Goal: Task Accomplishment & Management: Manage account settings

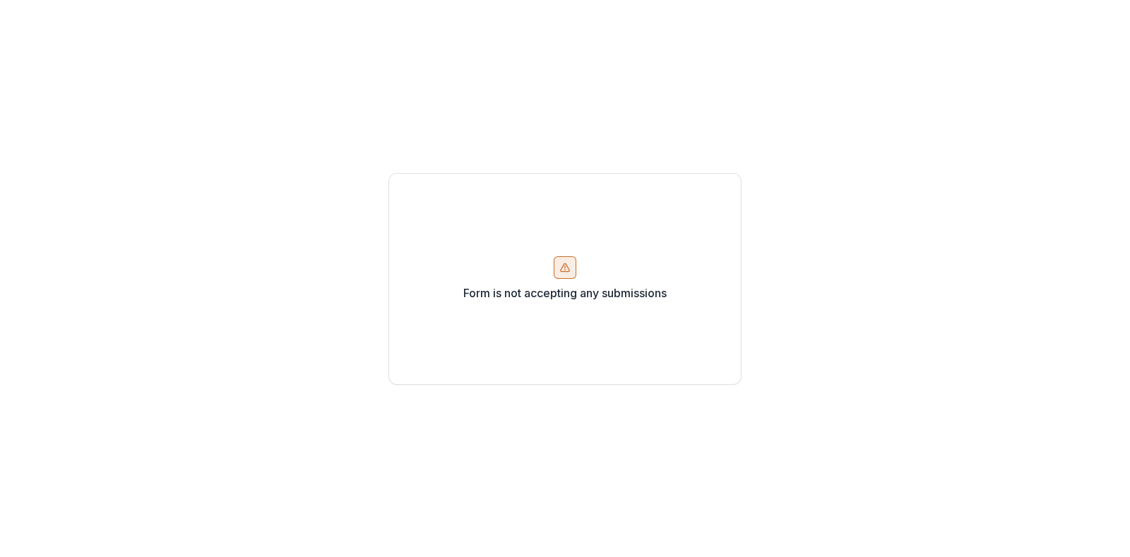
drag, startPoint x: 1035, startPoint y: 2, endPoint x: 672, endPoint y: 104, distance: 377.1
click at [672, 104] on div "Form is not accepting any submissions" at bounding box center [565, 278] width 1130 height 557
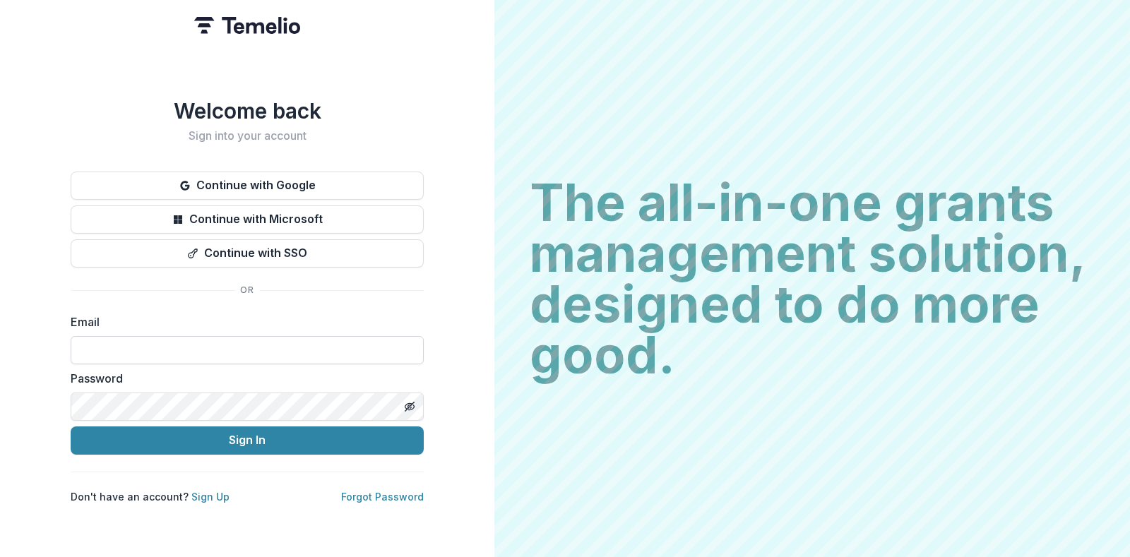
click at [155, 346] on input at bounding box center [247, 350] width 353 height 28
type input "**********"
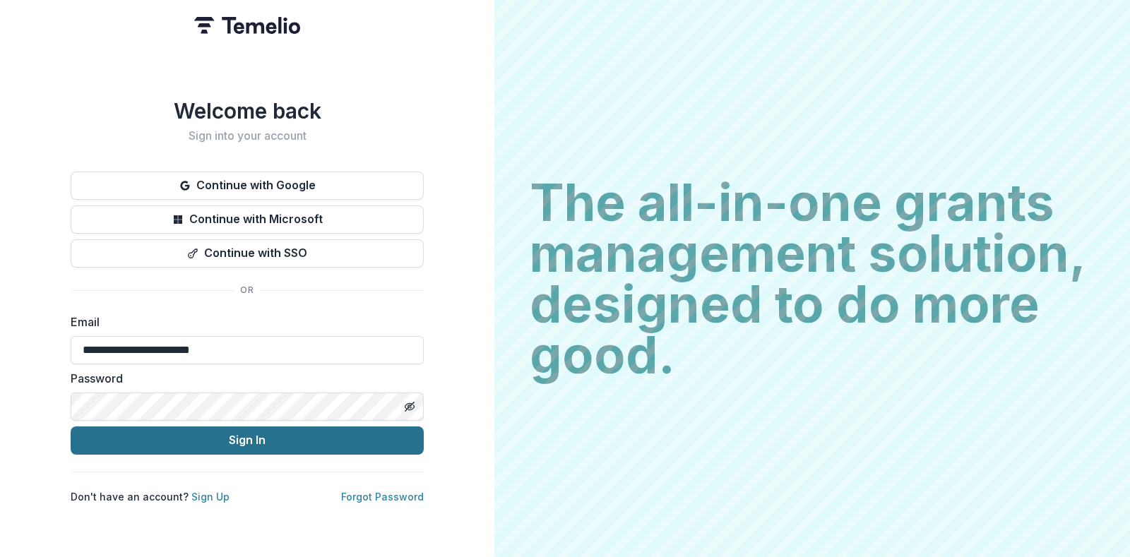
click at [131, 427] on button "Sign In" at bounding box center [247, 441] width 353 height 28
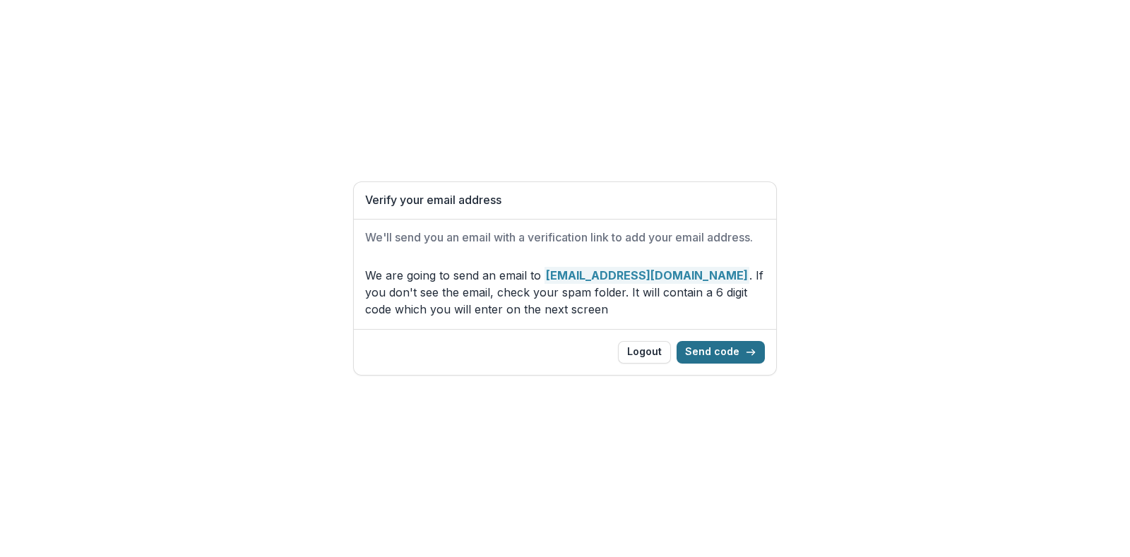
click at [719, 355] on button "Send code" at bounding box center [721, 352] width 88 height 23
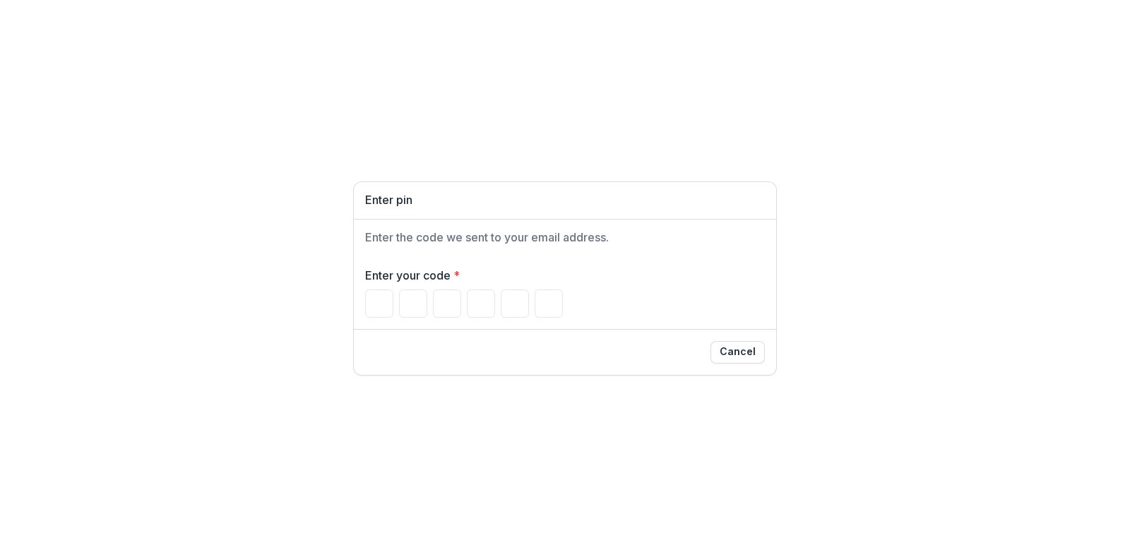
paste input "******"
type input "*"
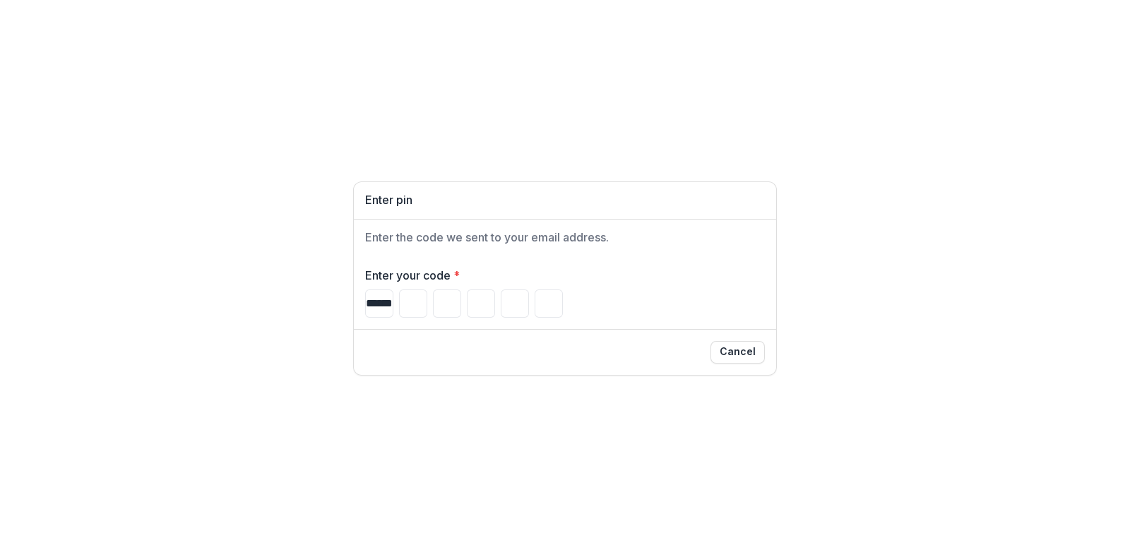
type input "*"
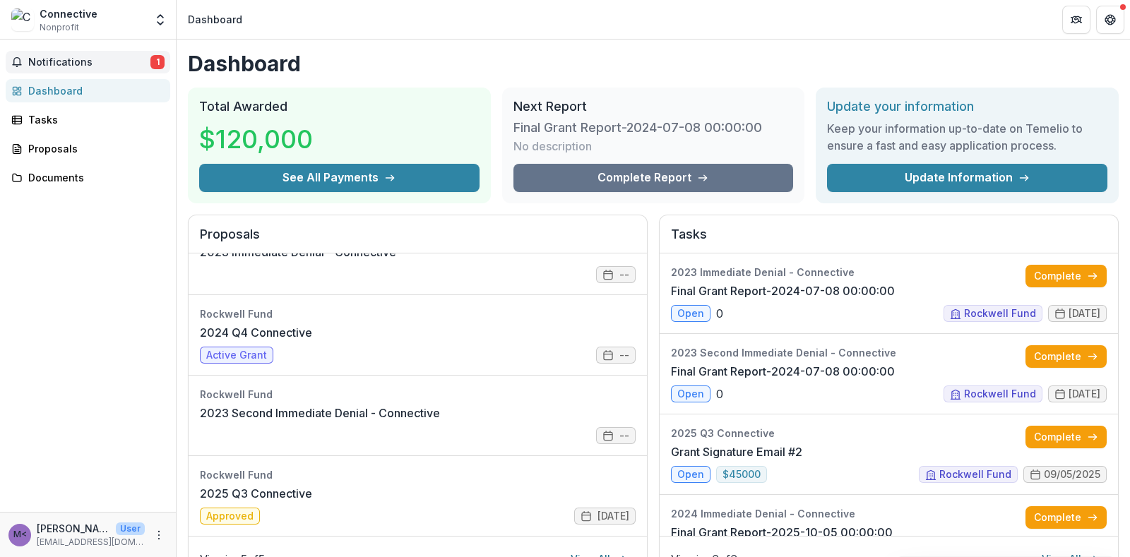
click at [131, 60] on span "Notifications" at bounding box center [89, 63] width 122 height 12
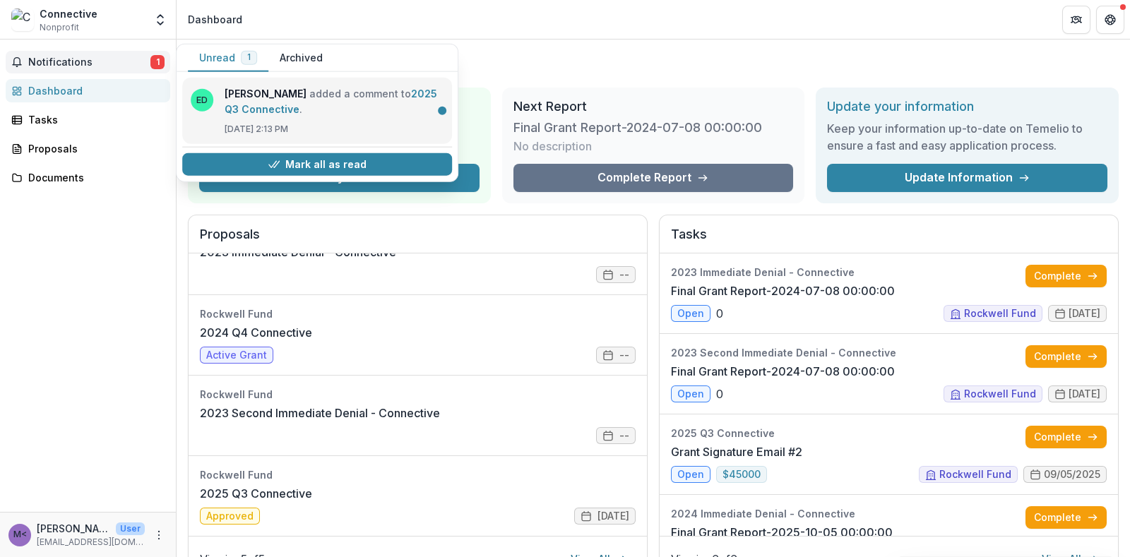
click at [383, 114] on link "2025 Q3 Connective" at bounding box center [331, 102] width 213 height 28
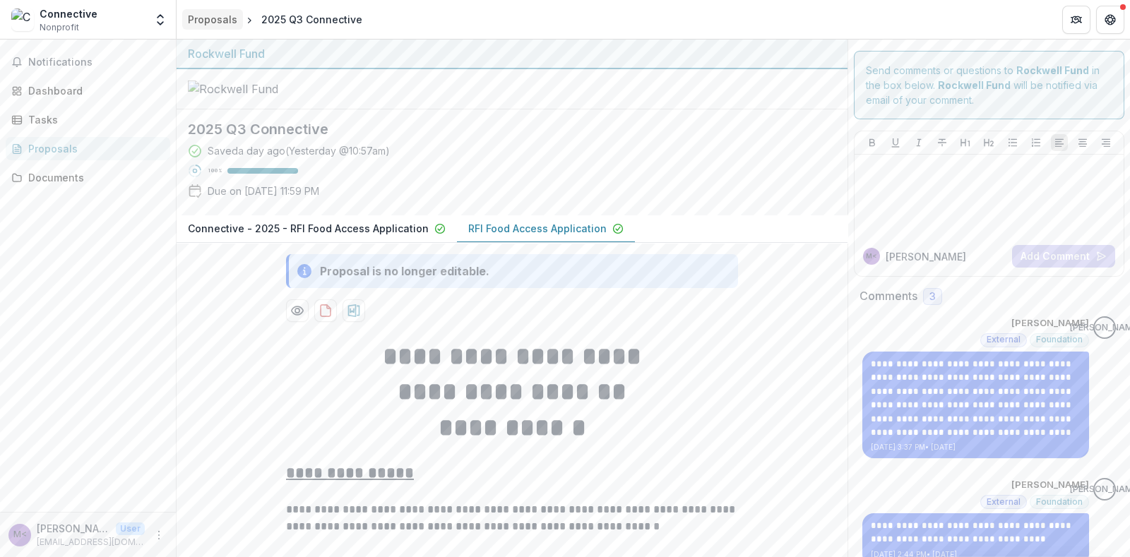
click at [205, 19] on div "Proposals" at bounding box center [212, 19] width 49 height 15
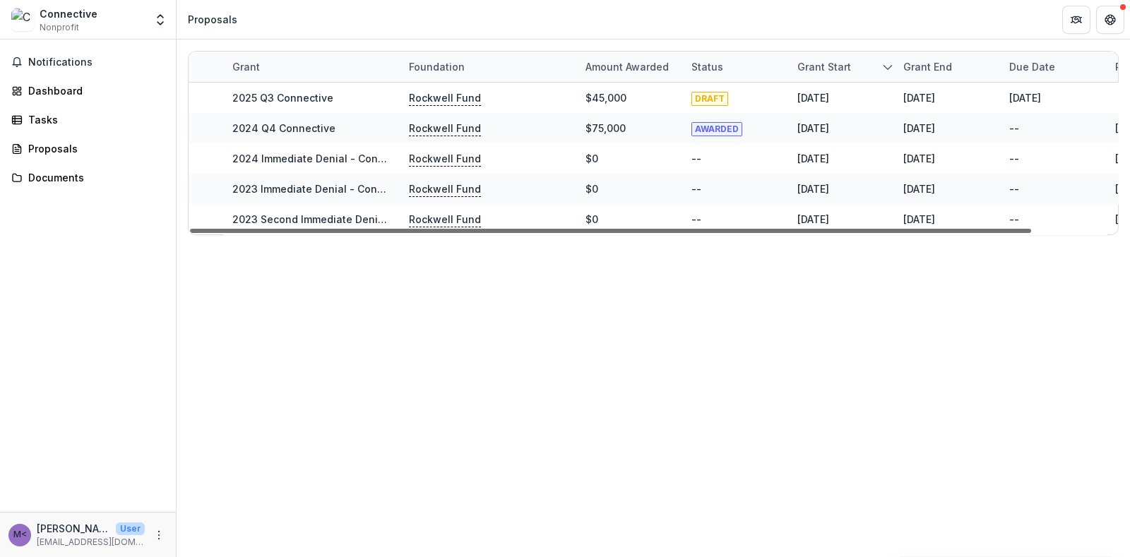
drag, startPoint x: 770, startPoint y: 230, endPoint x: 626, endPoint y: 231, distance: 144.1
click at [627, 231] on div at bounding box center [610, 231] width 841 height 4
drag, startPoint x: 781, startPoint y: 227, endPoint x: 645, endPoint y: 224, distance: 136.4
click at [645, 229] on div at bounding box center [610, 231] width 841 height 4
click at [64, 92] on div "Dashboard" at bounding box center [93, 90] width 131 height 15
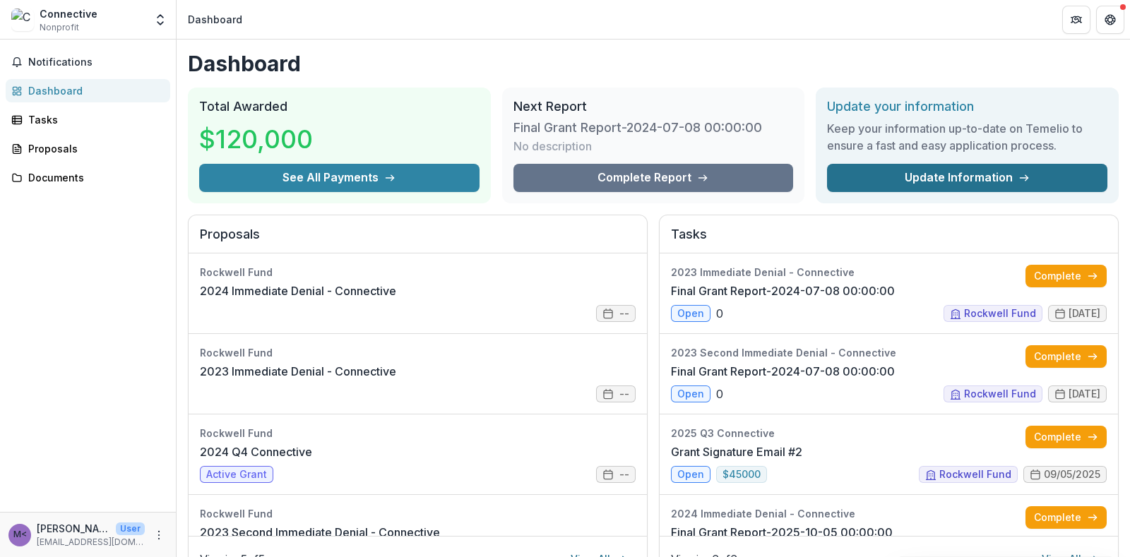
click at [958, 177] on link "Update Information" at bounding box center [967, 178] width 280 height 28
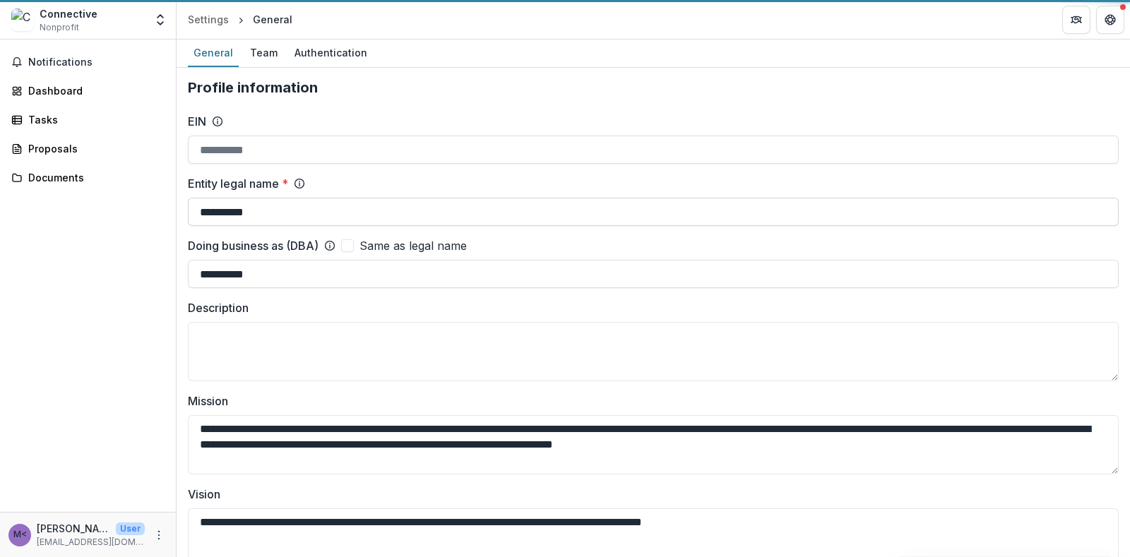
type input "**********"
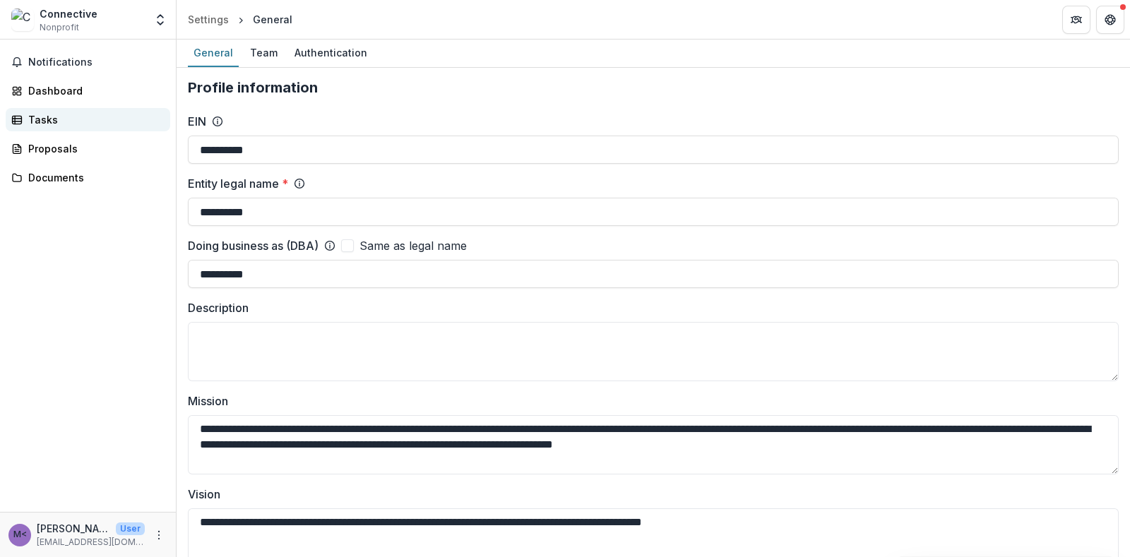
click at [53, 114] on div "Tasks" at bounding box center [93, 119] width 131 height 15
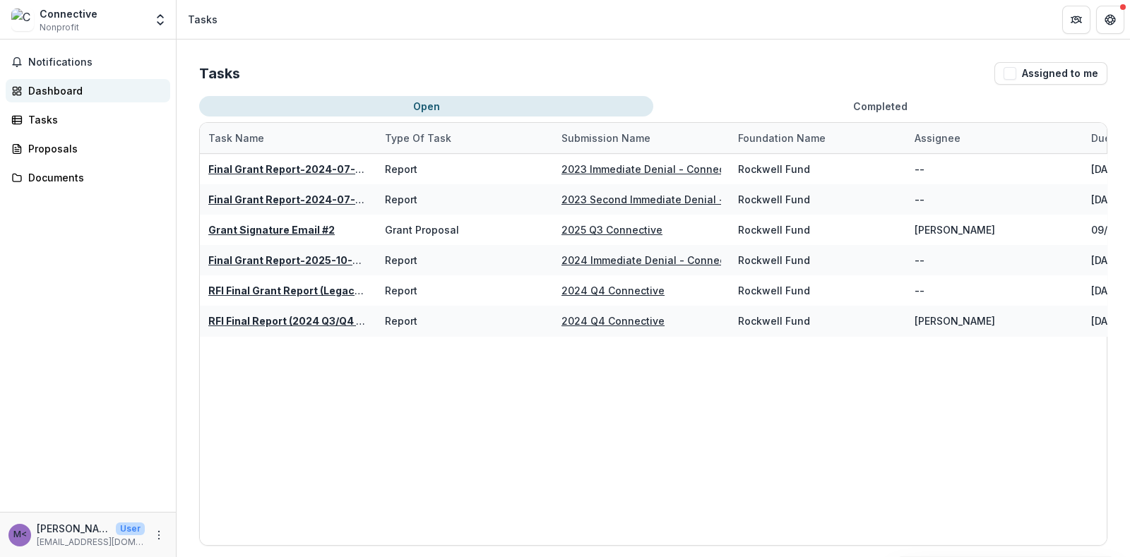
click at [69, 93] on div "Dashboard" at bounding box center [93, 90] width 131 height 15
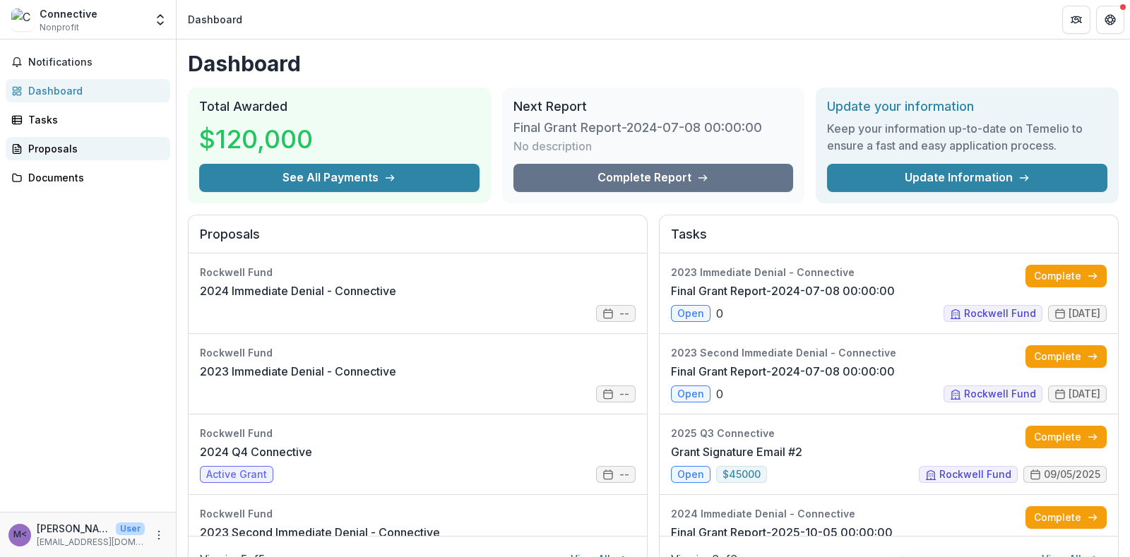
click at [66, 150] on div "Proposals" at bounding box center [93, 148] width 131 height 15
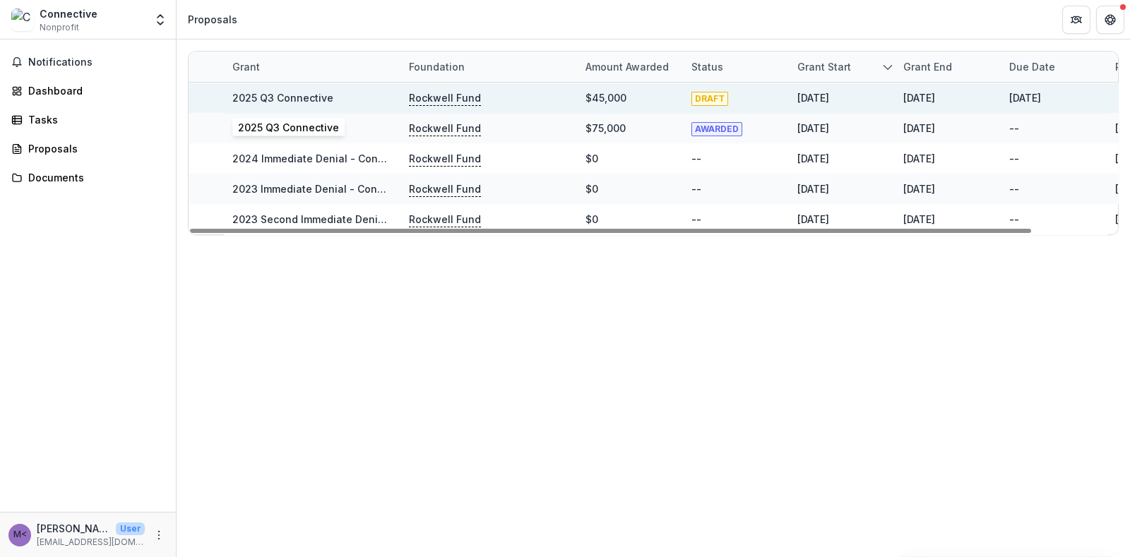
click at [316, 95] on link "2025 Q3 Connective" at bounding box center [282, 98] width 101 height 12
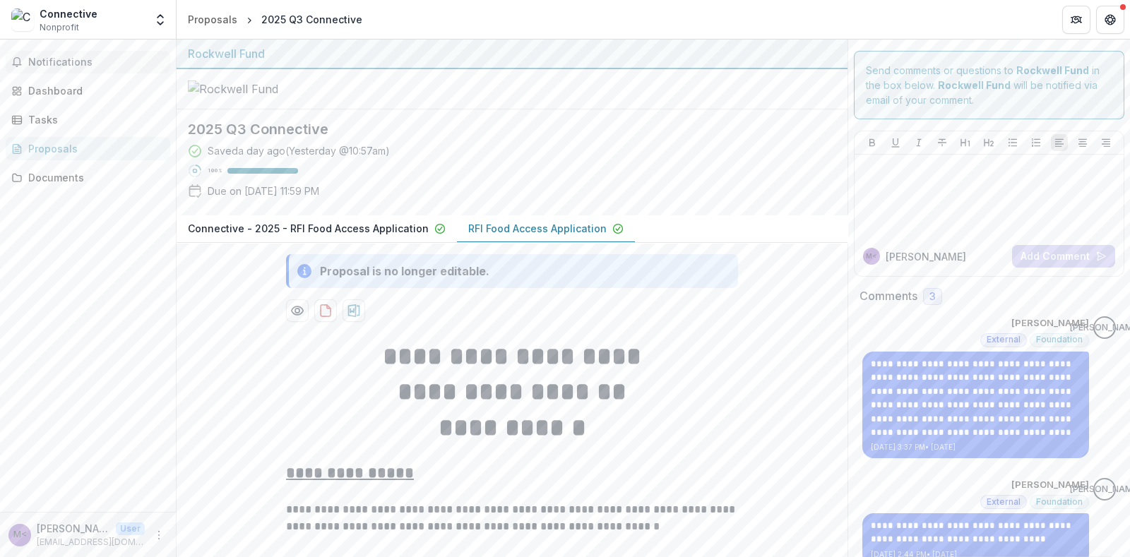
click at [60, 63] on span "Notifications" at bounding box center [96, 63] width 136 height 12
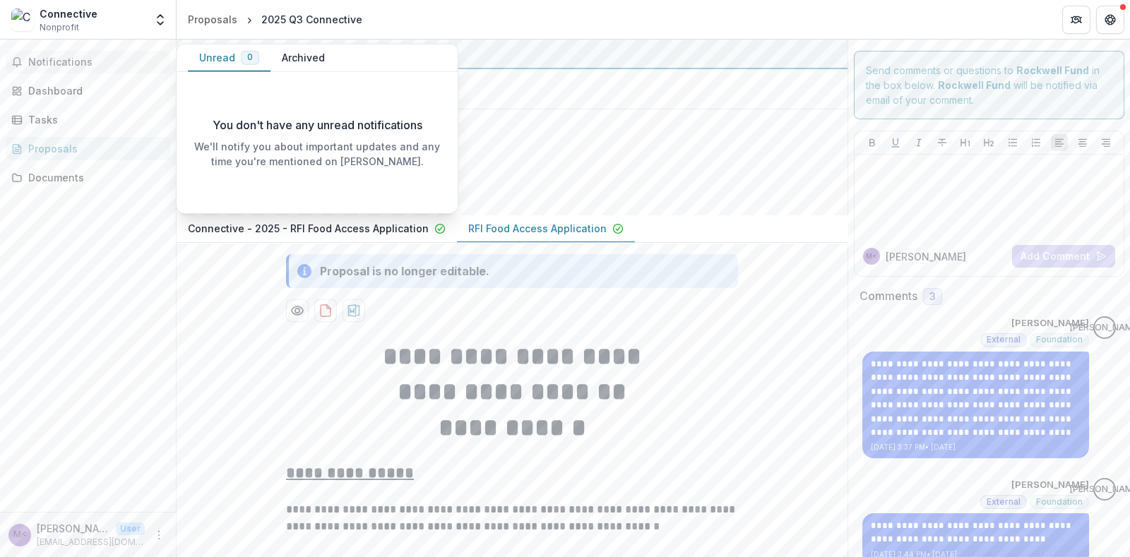
click at [78, 61] on span "Notifications" at bounding box center [96, 63] width 136 height 12
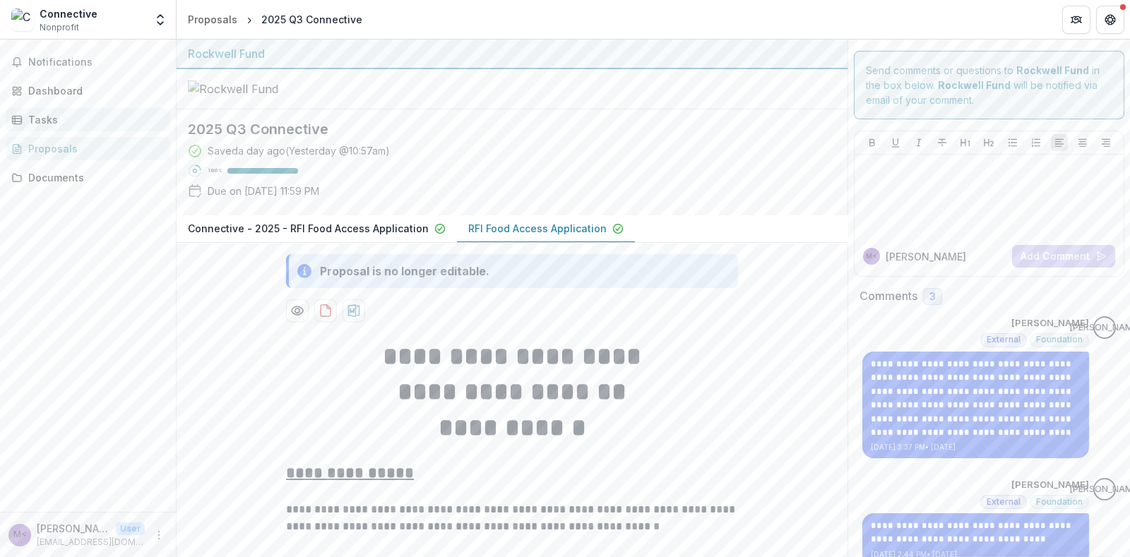
click at [55, 115] on div "Tasks" at bounding box center [93, 119] width 131 height 15
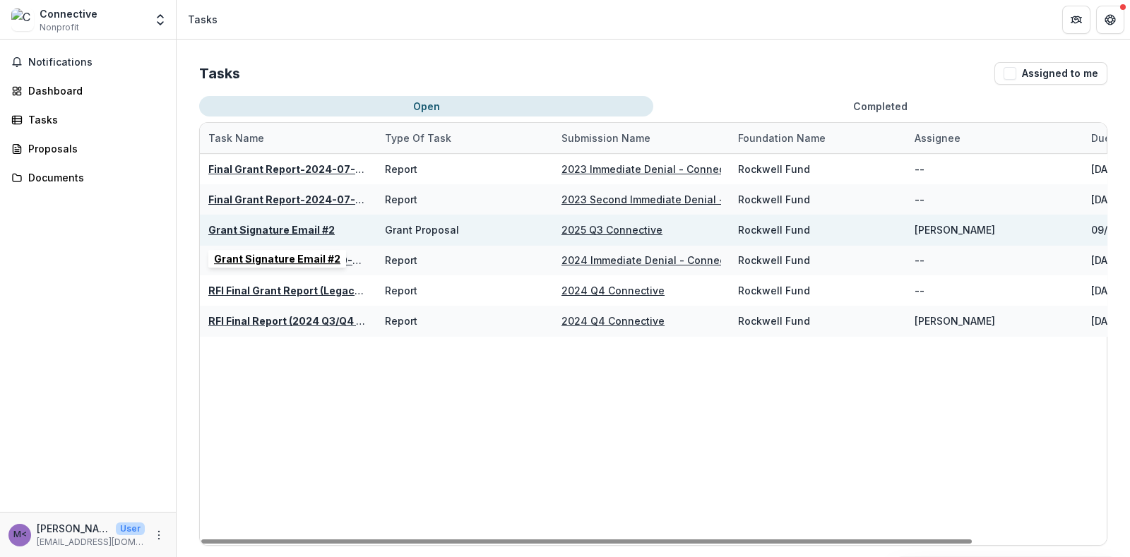
click at [250, 230] on u "Grant Signature Email #2" at bounding box center [271, 230] width 126 height 12
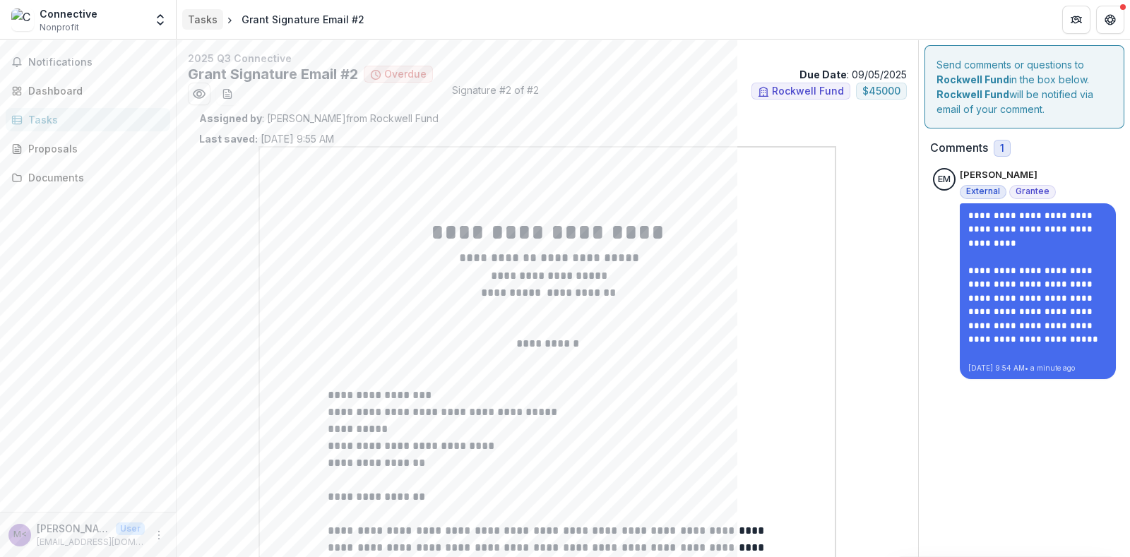
click at [201, 24] on div "Tasks" at bounding box center [203, 19] width 30 height 15
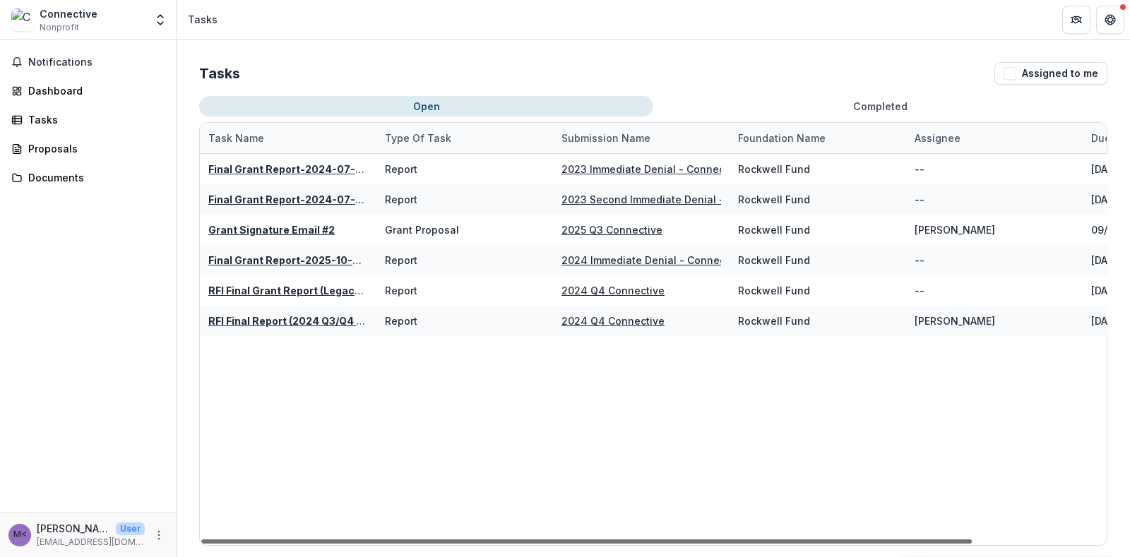
drag, startPoint x: 769, startPoint y: 543, endPoint x: 755, endPoint y: 540, distance: 14.6
click at [755, 540] on div at bounding box center [586, 542] width 771 height 4
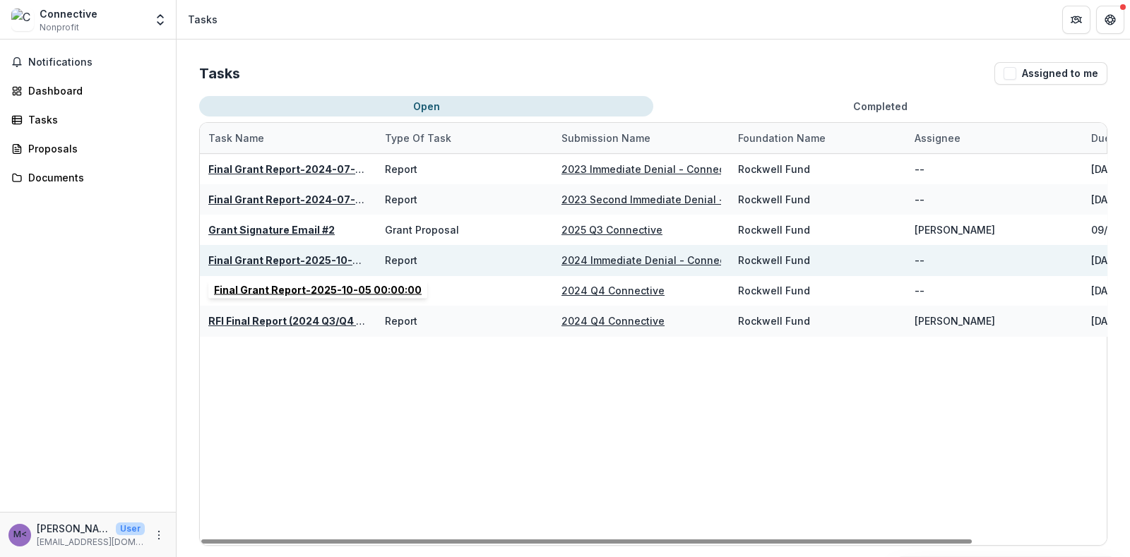
click at [271, 259] on u "Final Grant Report-2025-10-05 00:00:00" at bounding box center [312, 260] width 208 height 12
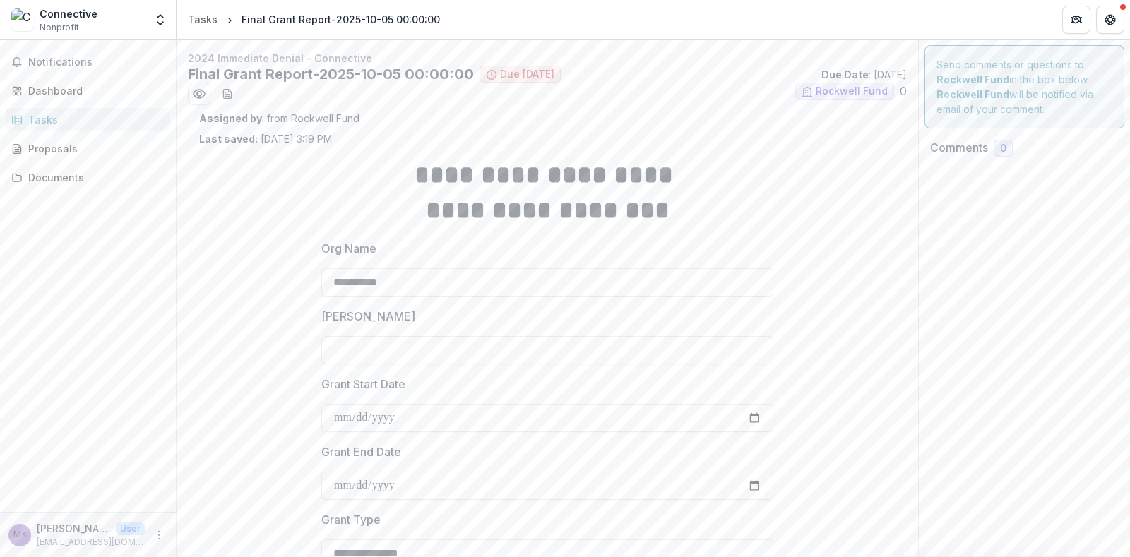
type input "**"
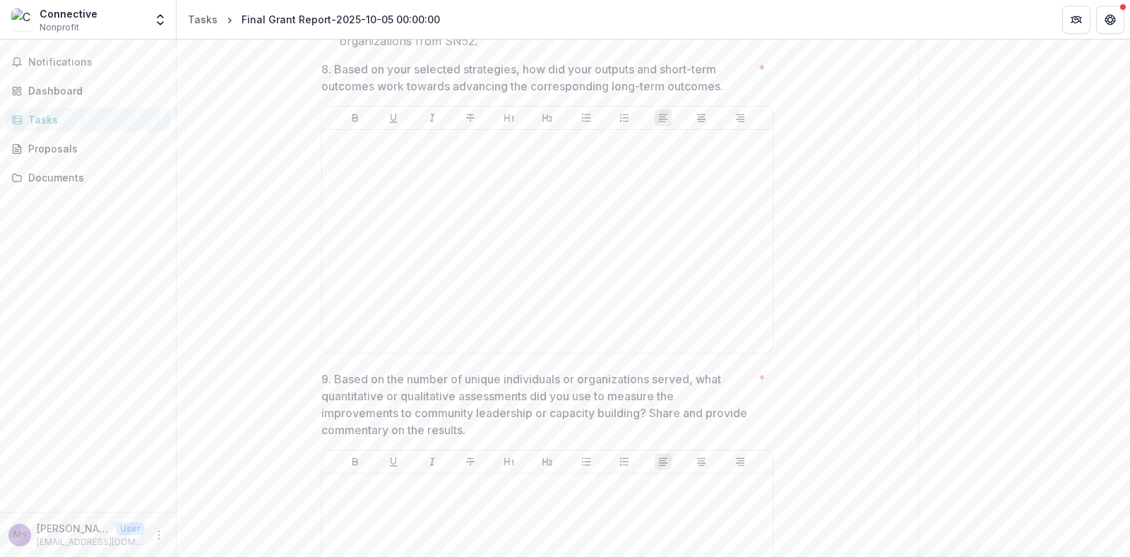
scroll to position [5080, 0]
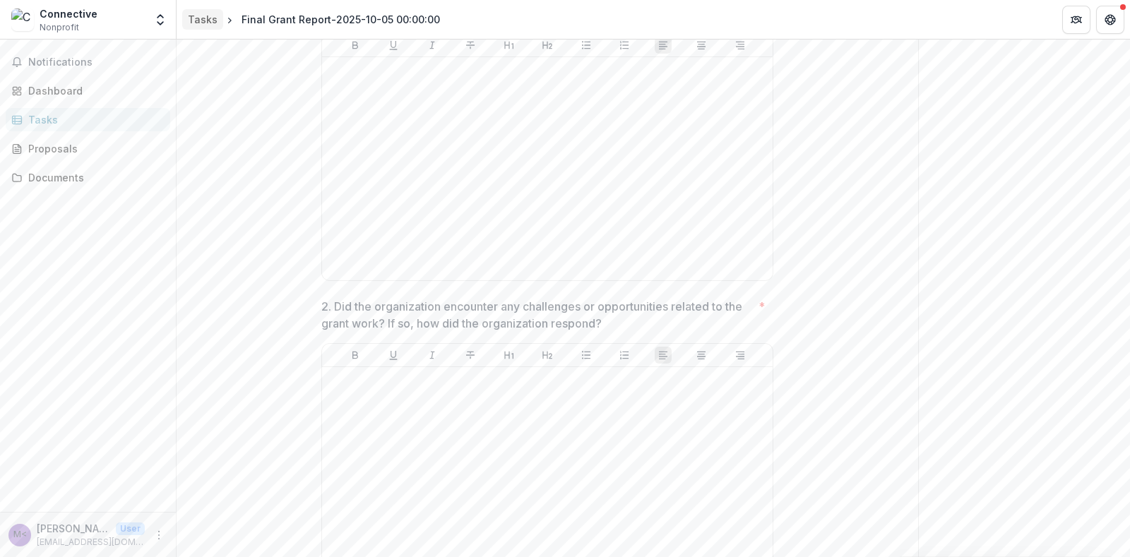
click at [203, 19] on div "Tasks" at bounding box center [203, 19] width 30 height 15
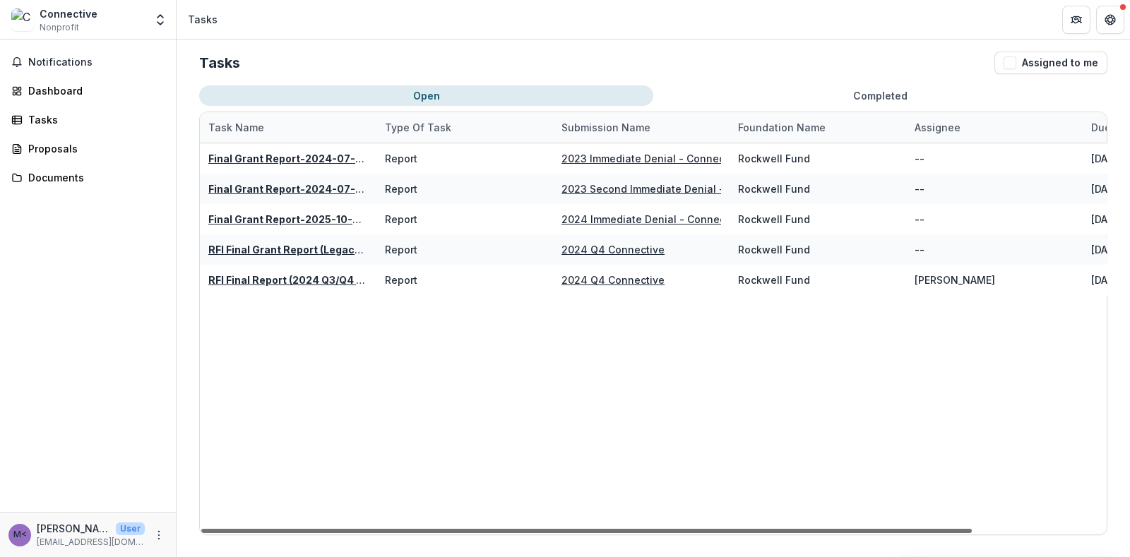
drag, startPoint x: 662, startPoint y: 528, endPoint x: 576, endPoint y: 533, distance: 86.3
click at [576, 533] on div at bounding box center [586, 531] width 771 height 4
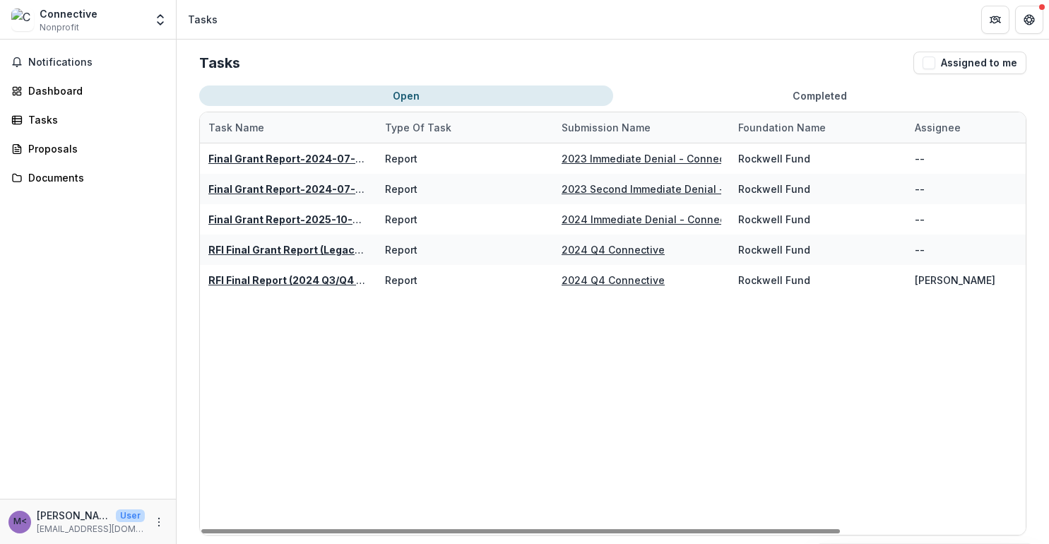
click at [662, 33] on header "Tasks" at bounding box center [613, 19] width 873 height 39
